Goal: Check status: Check status

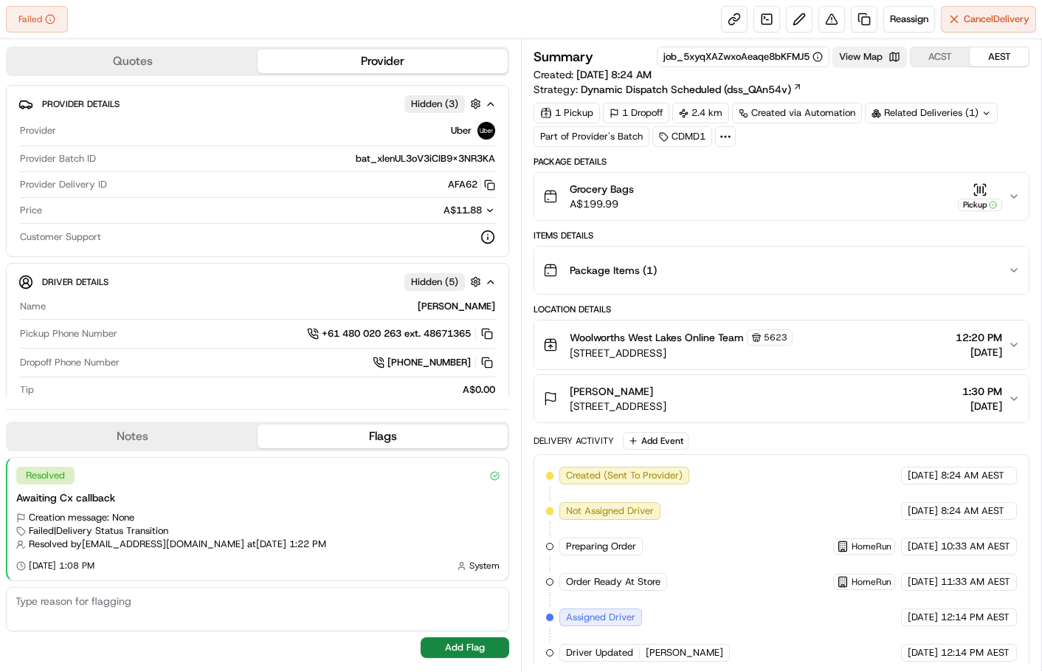
click at [862, 53] on button "View Map" at bounding box center [870, 57] width 75 height 21
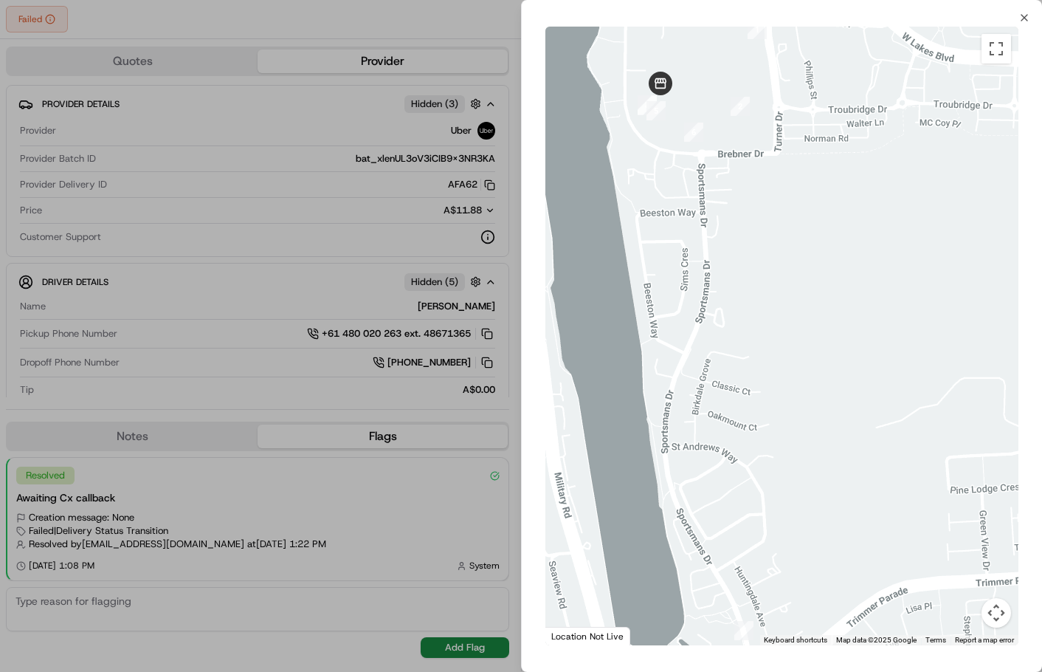
drag, startPoint x: 794, startPoint y: 268, endPoint x: 859, endPoint y: 392, distance: 139.7
click at [859, 392] on div at bounding box center [782, 336] width 473 height 619
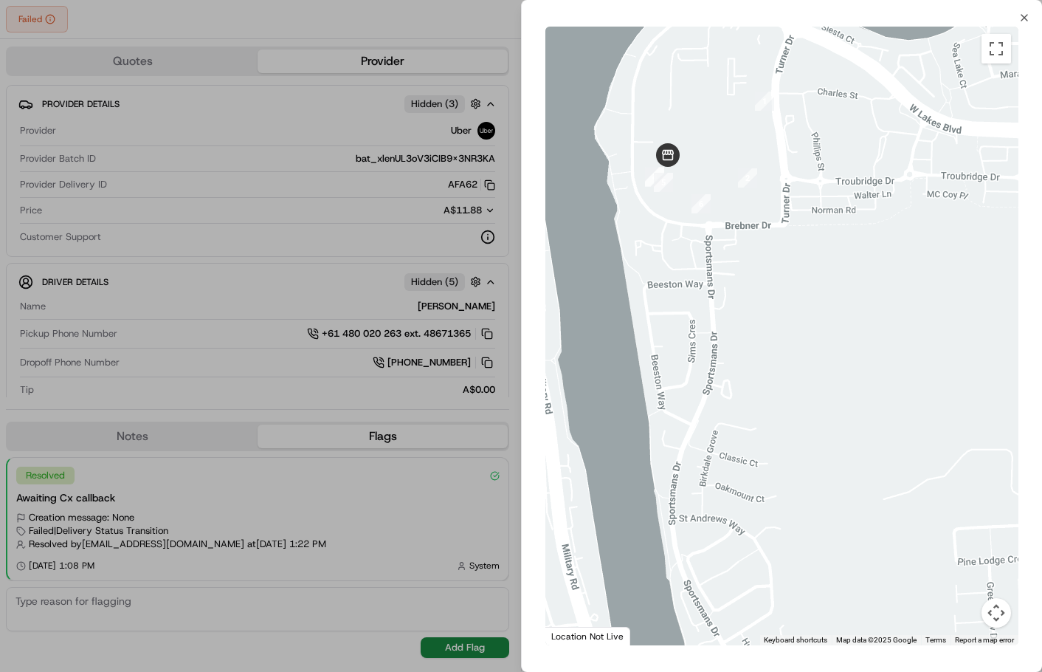
drag, startPoint x: 798, startPoint y: 314, endPoint x: 802, endPoint y: 362, distance: 48.9
click at [802, 362] on div at bounding box center [782, 336] width 473 height 619
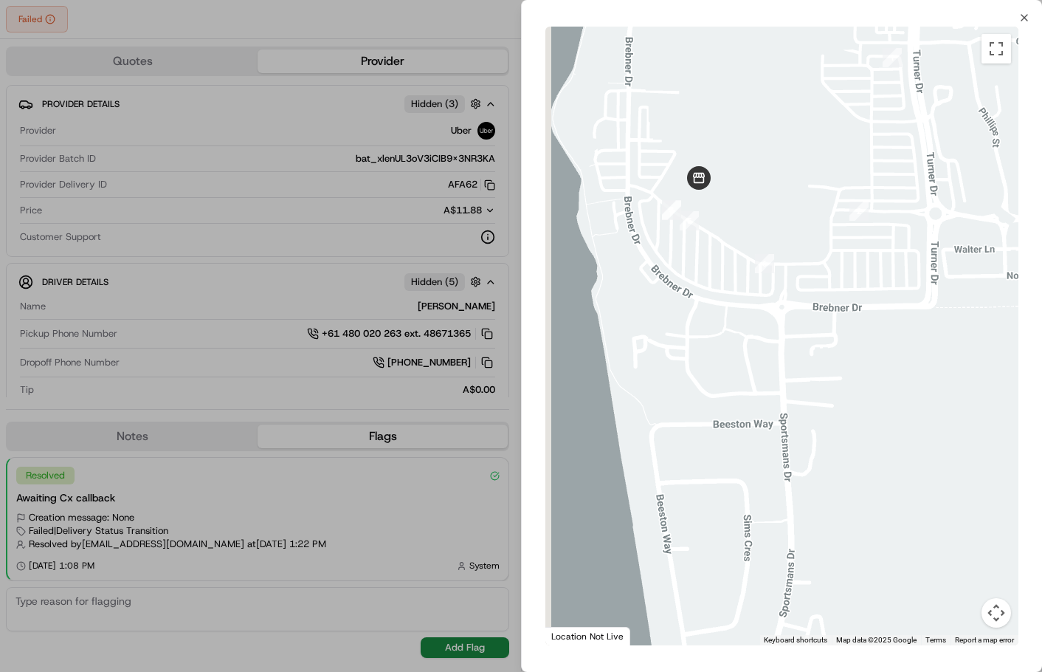
drag, startPoint x: 761, startPoint y: 296, endPoint x: 879, endPoint y: 424, distance: 174.0
click at [879, 424] on div at bounding box center [782, 336] width 473 height 619
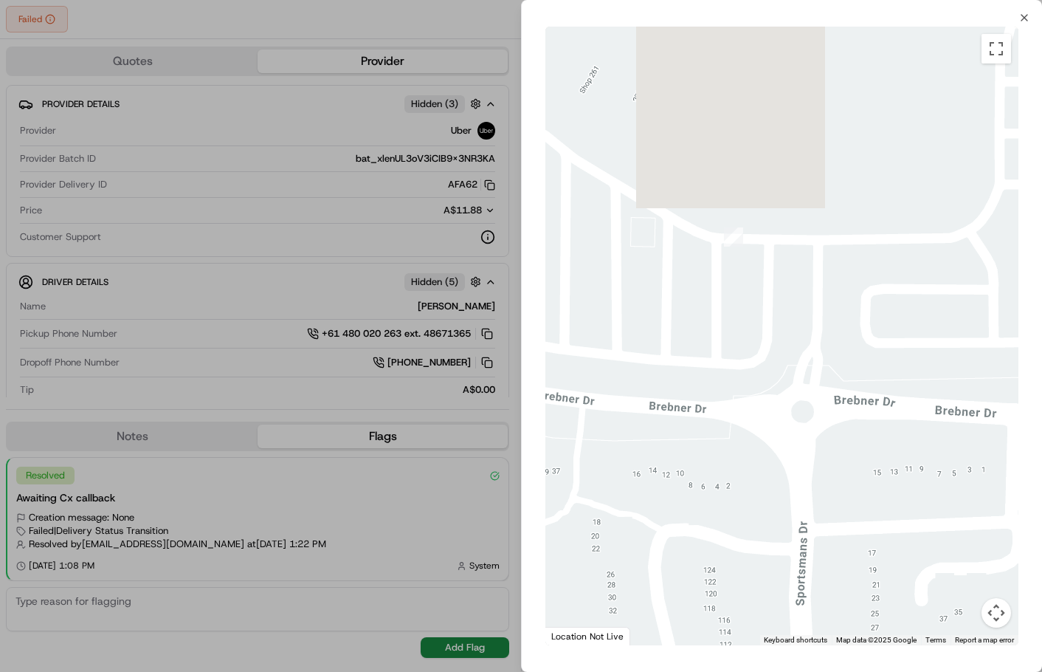
drag, startPoint x: 737, startPoint y: 312, endPoint x: 808, endPoint y: 518, distance: 217.8
click at [827, 556] on div at bounding box center [782, 336] width 473 height 619
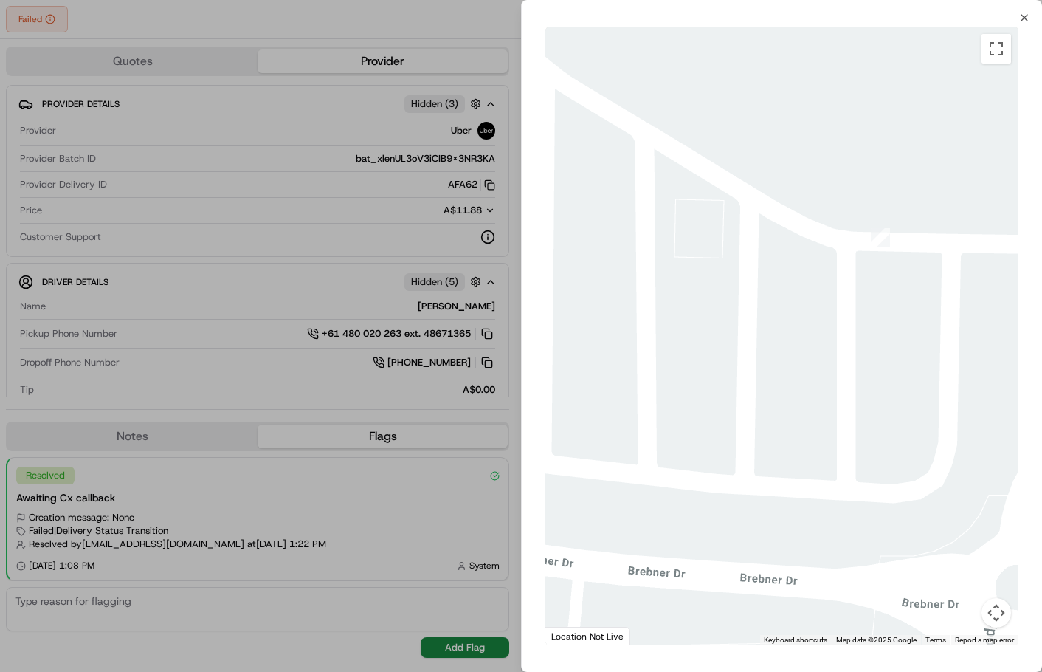
drag, startPoint x: 741, startPoint y: 312, endPoint x: 870, endPoint y: 382, distance: 146.0
click at [870, 382] on div at bounding box center [782, 336] width 473 height 619
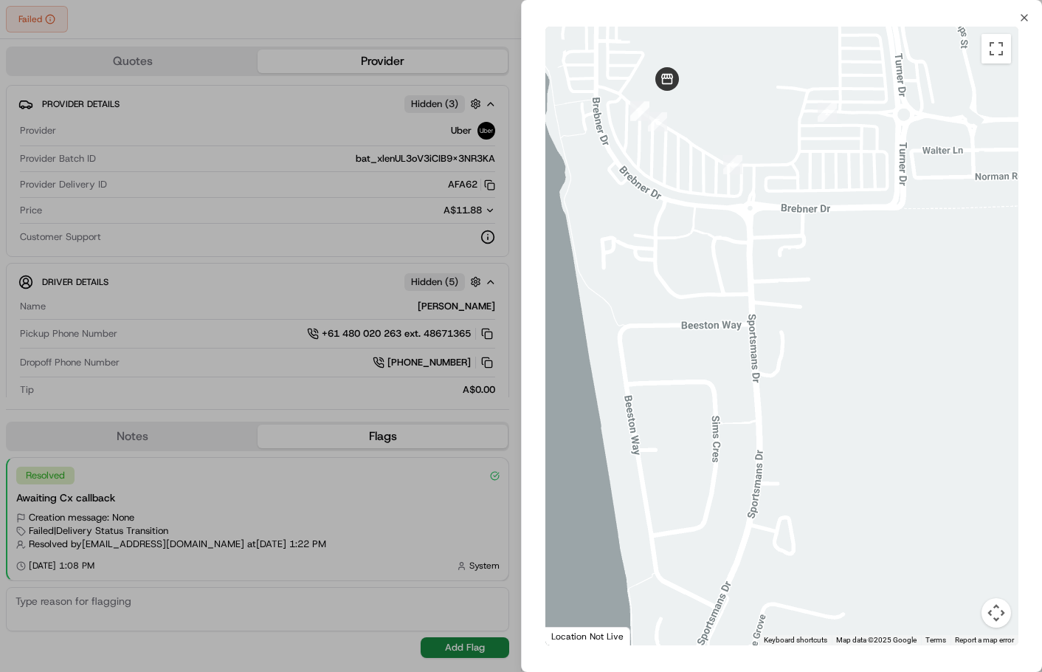
drag, startPoint x: 901, startPoint y: 439, endPoint x: 723, endPoint y: 154, distance: 337.0
click at [723, 154] on div at bounding box center [782, 336] width 473 height 619
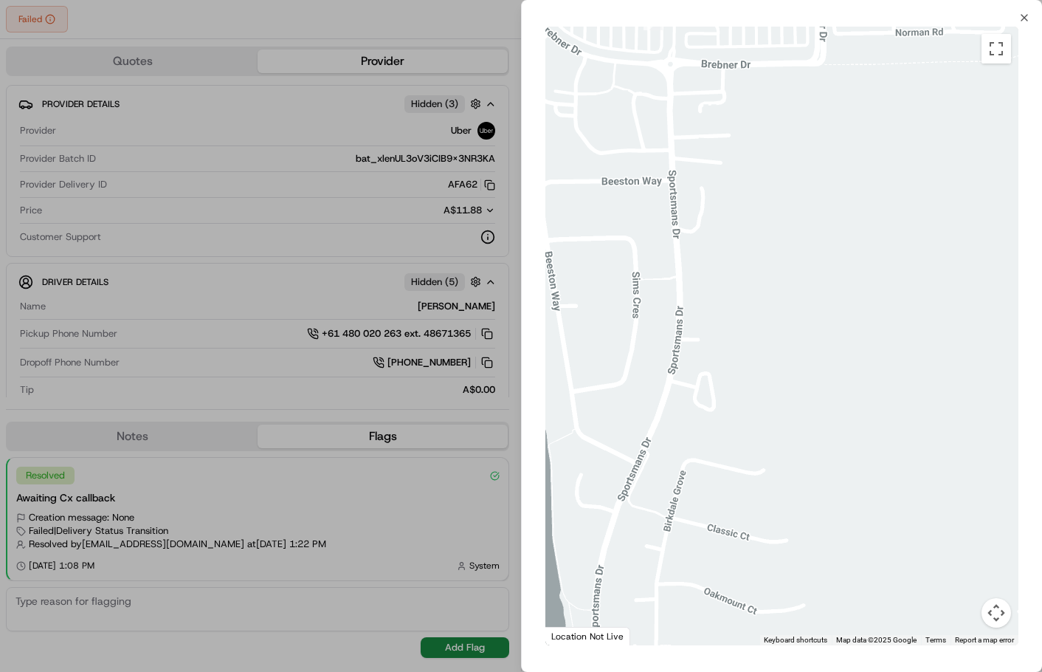
drag, startPoint x: 780, startPoint y: 382, endPoint x: 754, endPoint y: 178, distance: 205.5
click at [754, 178] on div at bounding box center [782, 336] width 473 height 619
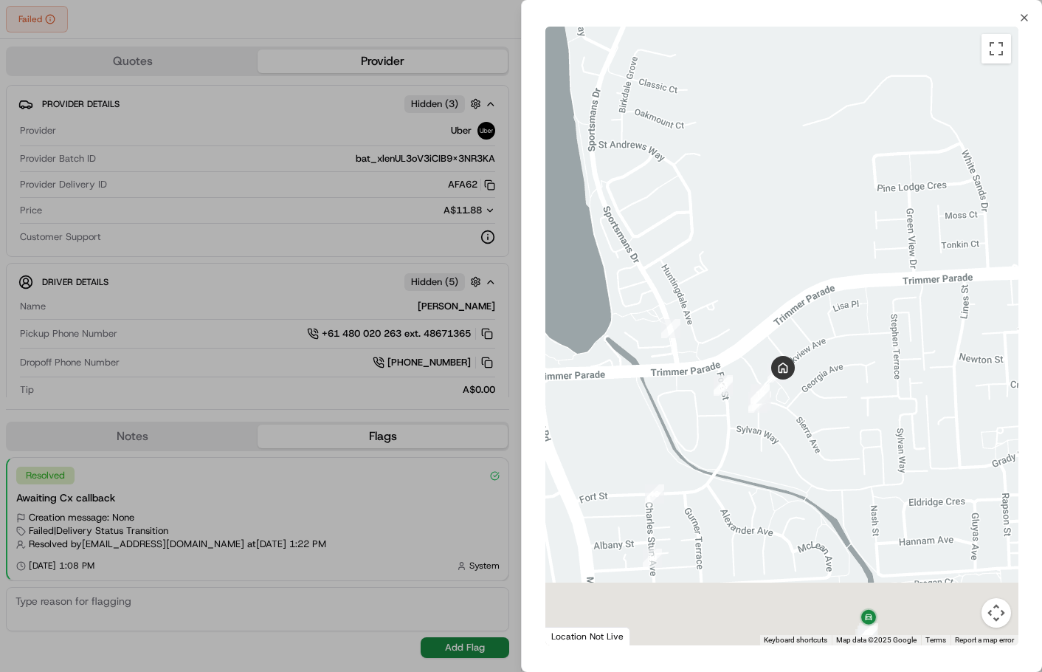
drag, startPoint x: 803, startPoint y: 364, endPoint x: 735, endPoint y: 239, distance: 142.1
click at [735, 239] on div at bounding box center [782, 336] width 473 height 619
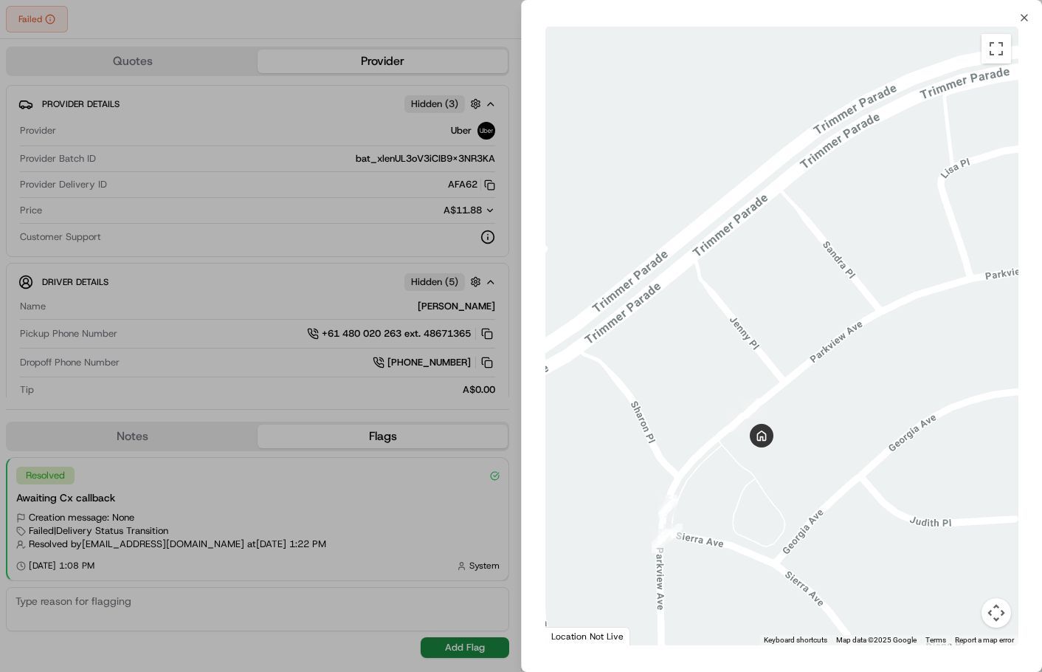
drag, startPoint x: 763, startPoint y: 410, endPoint x: 790, endPoint y: 265, distance: 147.3
click at [789, 269] on div at bounding box center [782, 336] width 473 height 619
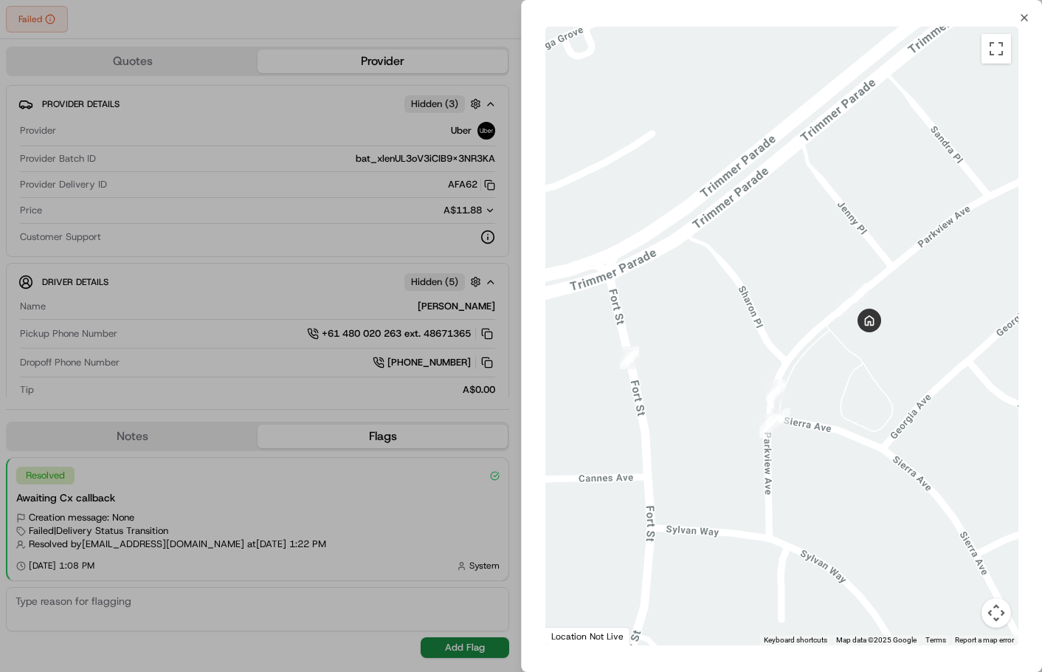
drag, startPoint x: 683, startPoint y: 387, endPoint x: 783, endPoint y: 315, distance: 122.7
click at [783, 315] on div at bounding box center [782, 336] width 473 height 619
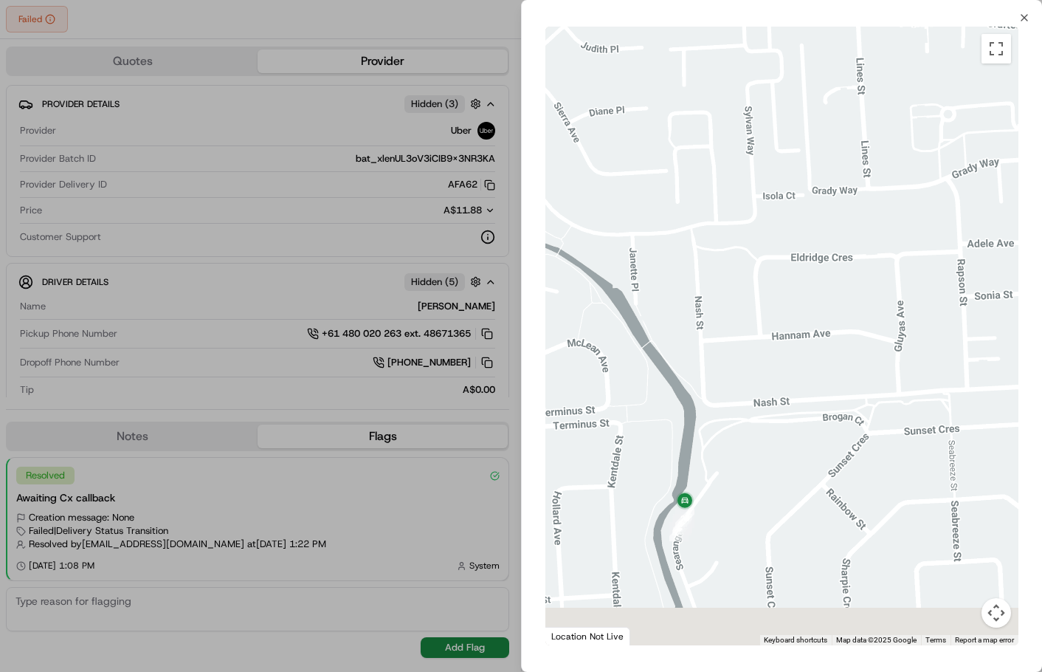
drag, startPoint x: 771, startPoint y: 468, endPoint x: 784, endPoint y: 331, distance: 137.2
click at [783, 331] on div at bounding box center [782, 336] width 473 height 619
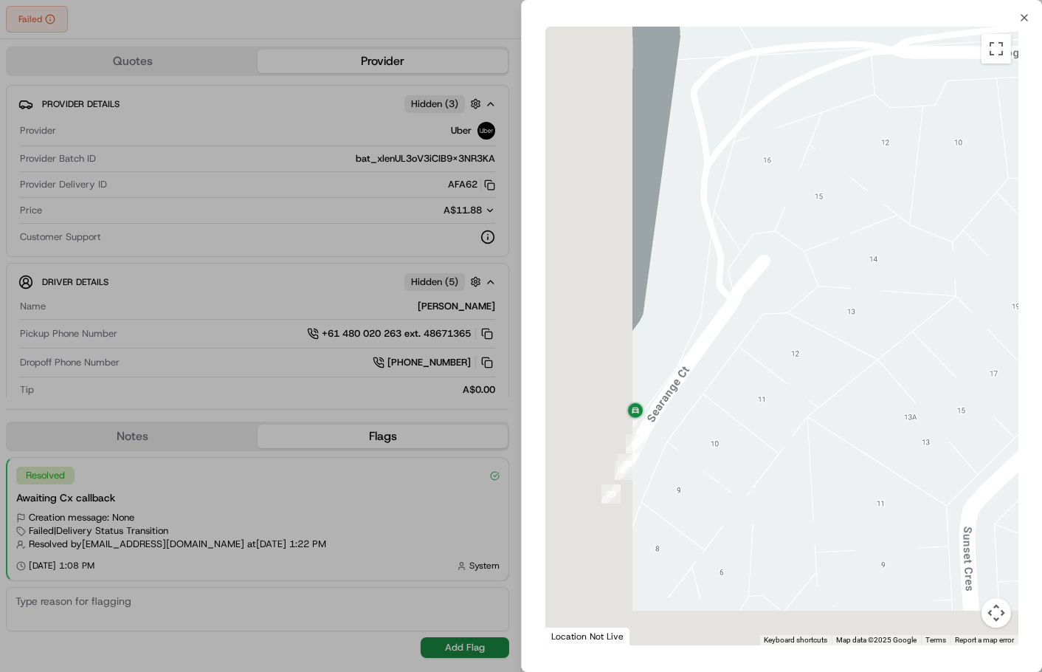
drag, startPoint x: 736, startPoint y: 389, endPoint x: 902, endPoint y: 236, distance: 226.2
click at [902, 236] on div at bounding box center [782, 336] width 473 height 619
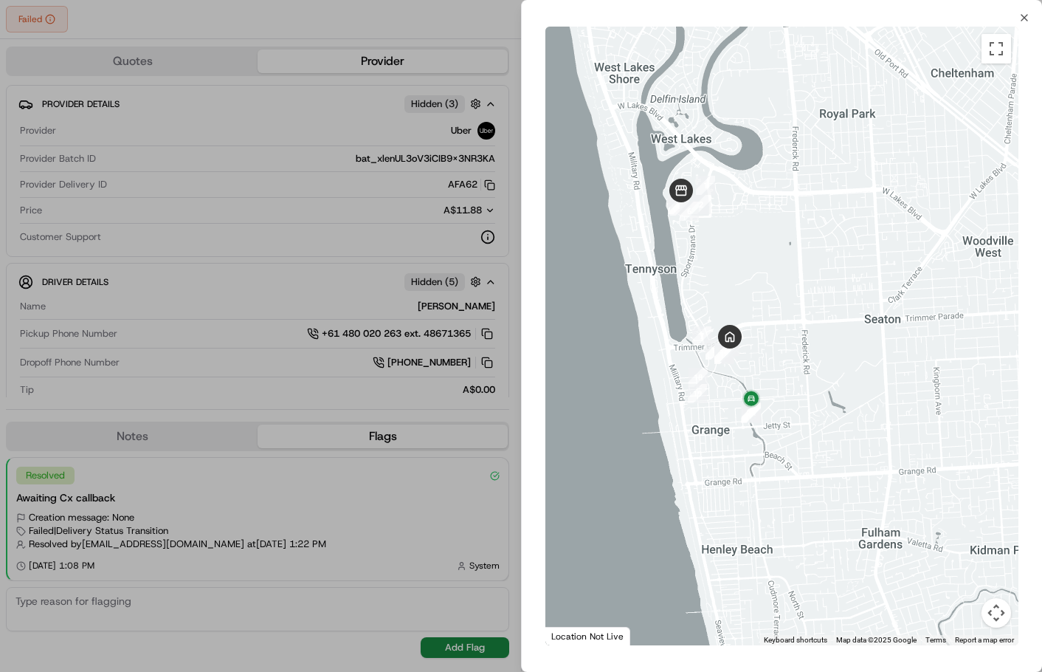
drag, startPoint x: 909, startPoint y: 232, endPoint x: 824, endPoint y: 309, distance: 115.0
click at [824, 309] on div at bounding box center [782, 336] width 473 height 619
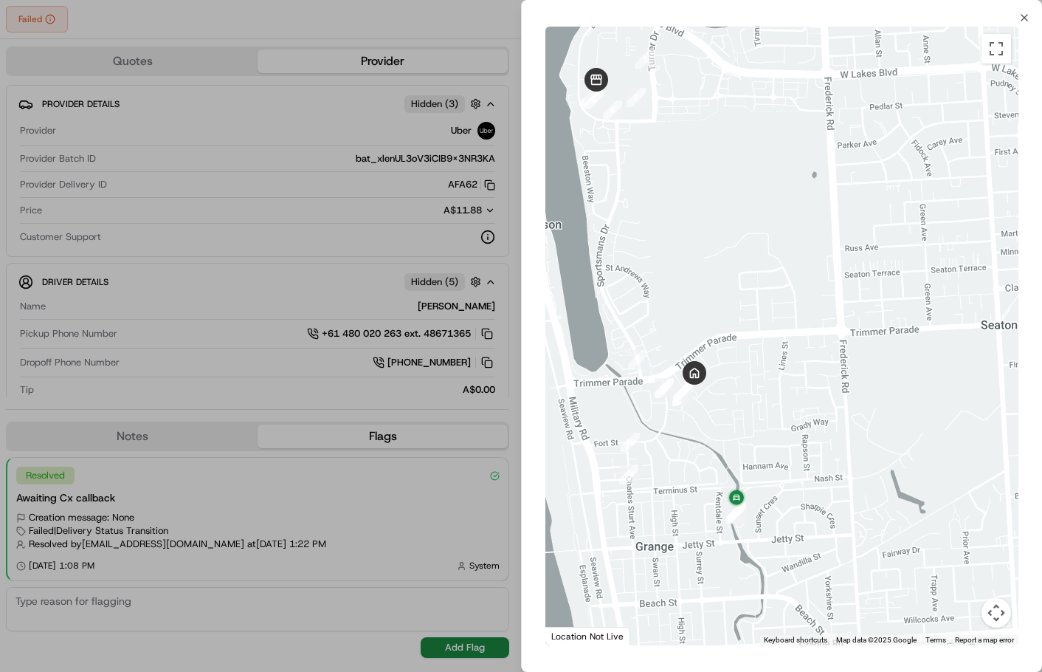
drag, startPoint x: 752, startPoint y: 389, endPoint x: 812, endPoint y: 386, distance: 60.6
click at [812, 386] on div at bounding box center [782, 336] width 473 height 619
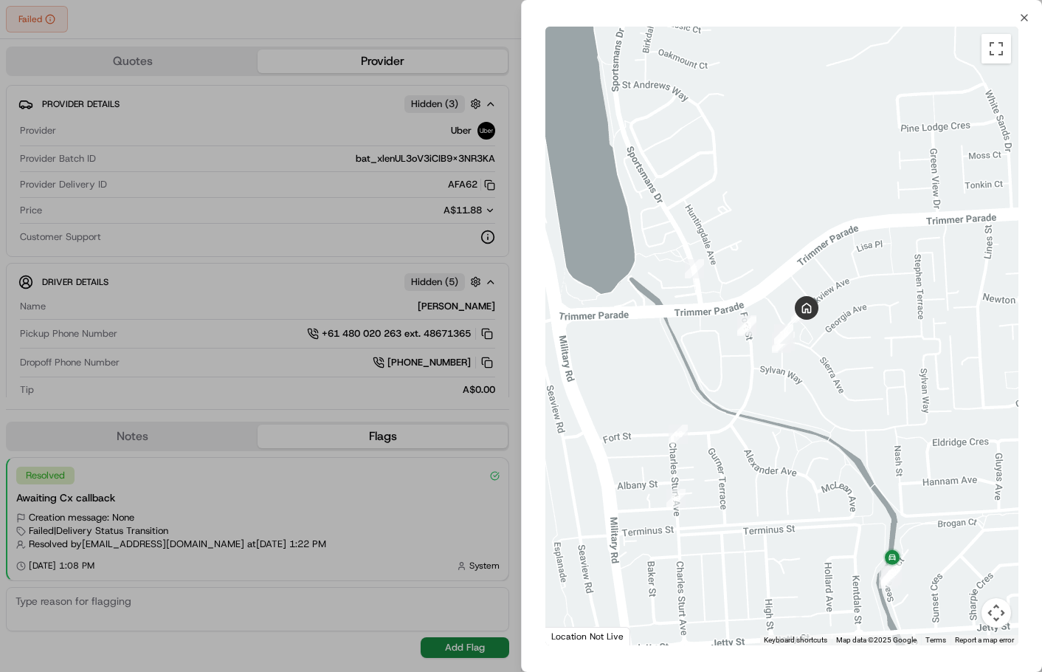
drag, startPoint x: 718, startPoint y: 371, endPoint x: 929, endPoint y: 295, distance: 224.7
click at [929, 295] on div at bounding box center [782, 336] width 473 height 619
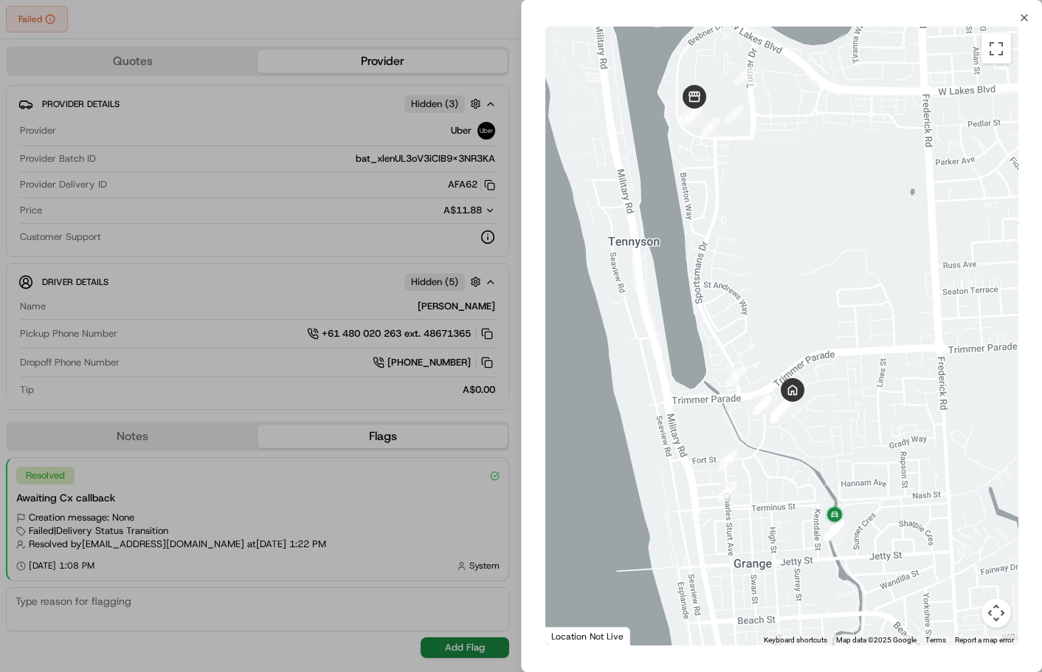
drag, startPoint x: 909, startPoint y: 251, endPoint x: 857, endPoint y: 339, distance: 101.9
click at [857, 339] on div at bounding box center [782, 336] width 473 height 619
drag, startPoint x: 1025, startPoint y: 17, endPoint x: 1025, endPoint y: 38, distance: 20.7
click at [1025, 18] on icon "button" at bounding box center [1025, 18] width 12 height 12
